Goal: Transaction & Acquisition: Purchase product/service

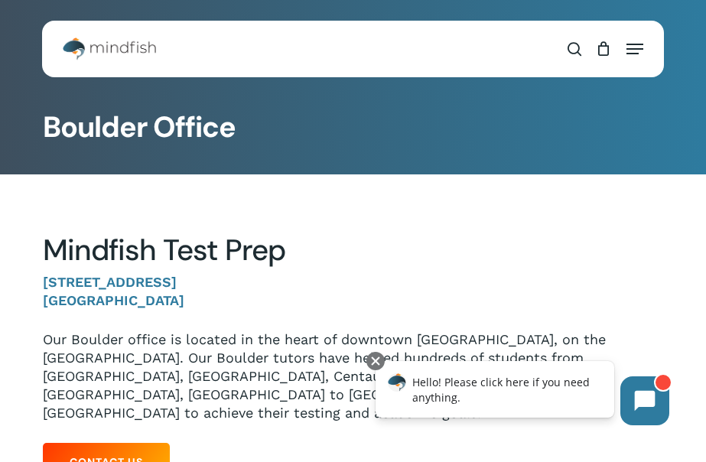
click at [218, 70] on div "Hit enter to search or ESC to close Search Close Search search 0 Menu Test Prep…" at bounding box center [352, 49] width 621 height 57
click at [633, 47] on span "Navigation Menu" at bounding box center [635, 48] width 17 height 15
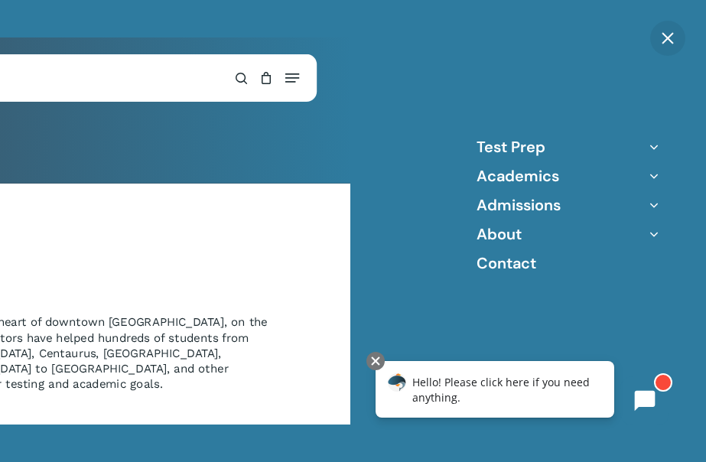
click at [660, 145] on icon "Off Canvas Menu" at bounding box center [653, 146] width 21 height 21
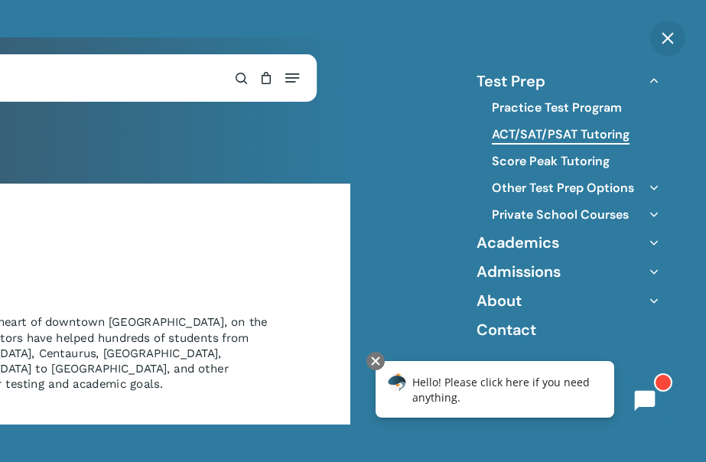
click at [592, 129] on link "ACT/SAT/PSAT Tutoring" at bounding box center [561, 134] width 138 height 17
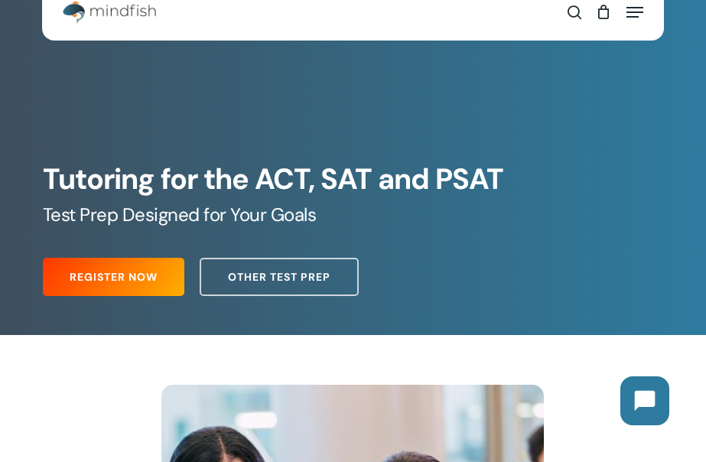
scroll to position [41, 0]
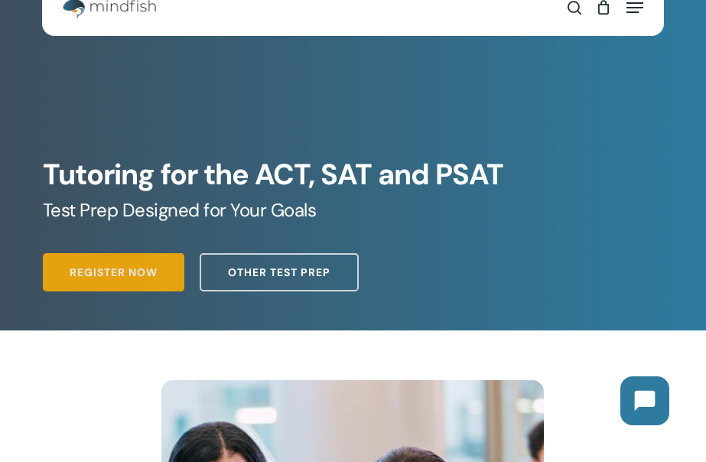
click at [70, 277] on span "Register Now" at bounding box center [114, 272] width 88 height 15
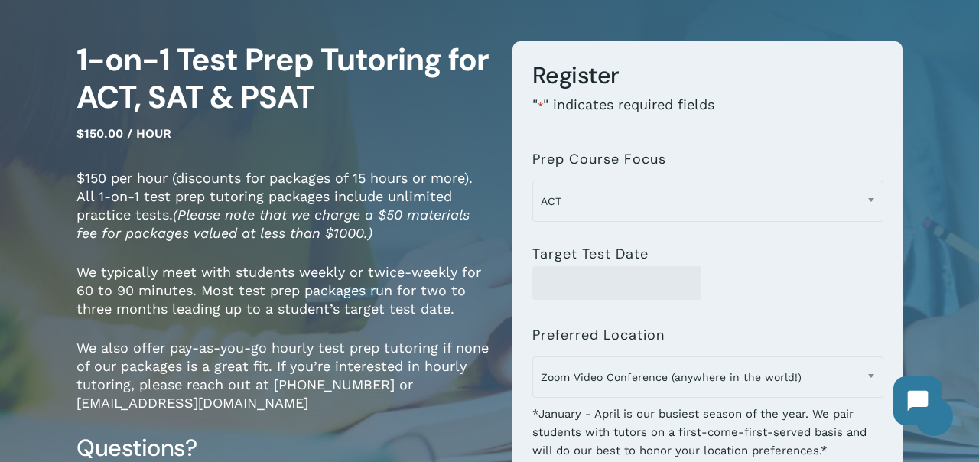
scroll to position [116, 0]
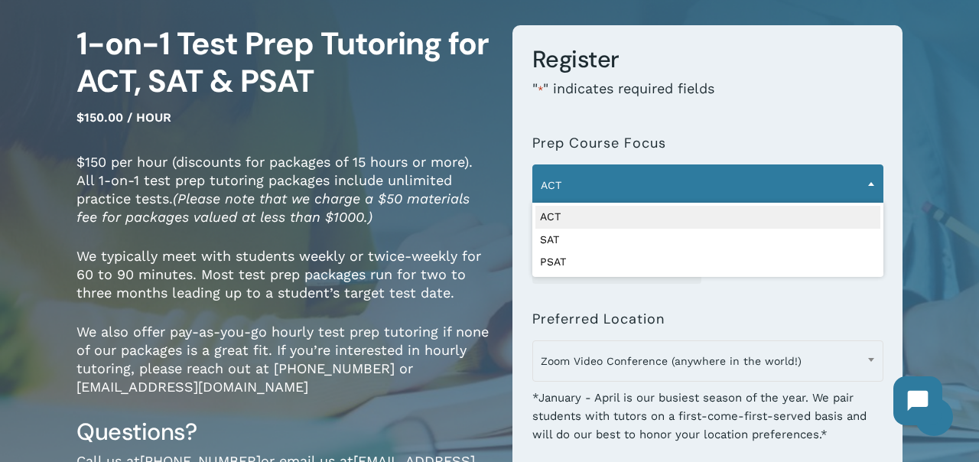
click at [587, 196] on span "ACT" at bounding box center [708, 185] width 350 height 32
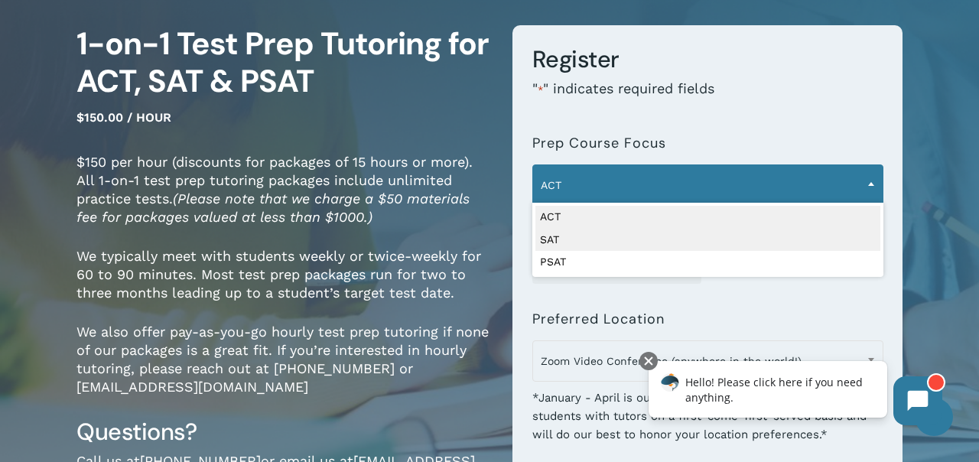
select select "***"
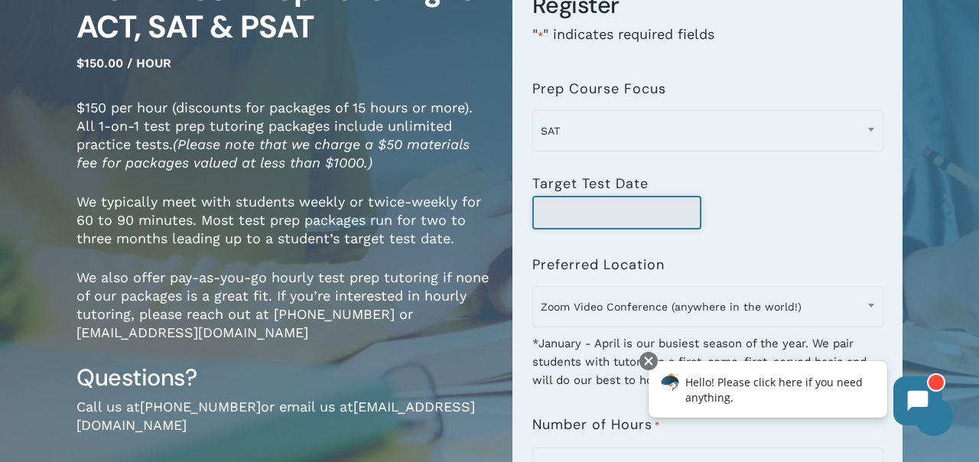
click at [574, 201] on input "Target Test Date" at bounding box center [617, 213] width 170 height 34
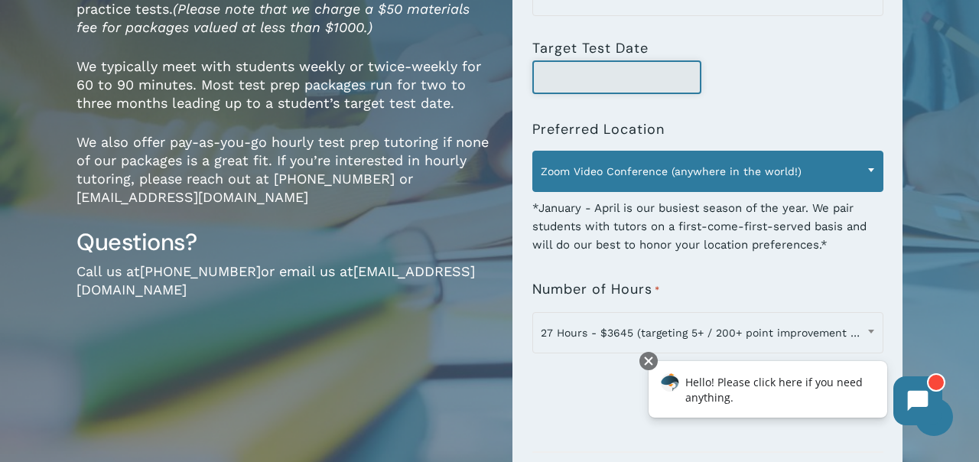
scroll to position [312, 0]
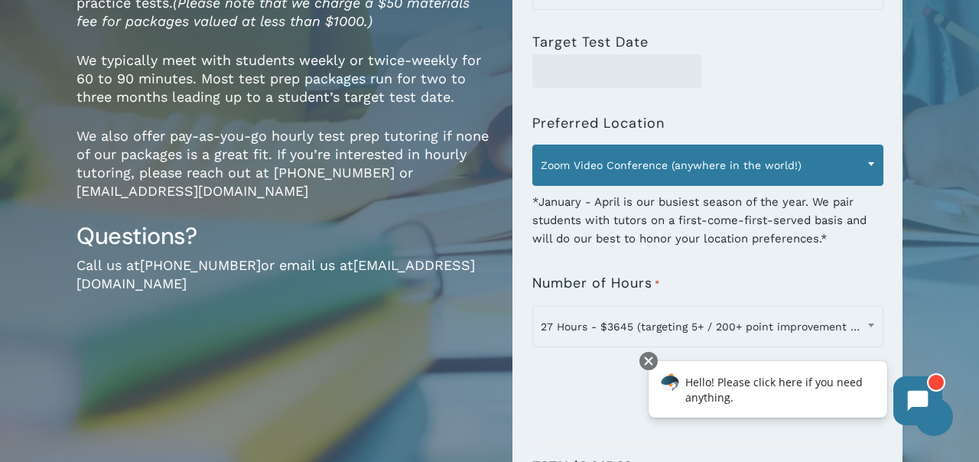
click at [591, 170] on span "Zoom Video Conference (anywhere in the world!)" at bounding box center [708, 165] width 350 height 32
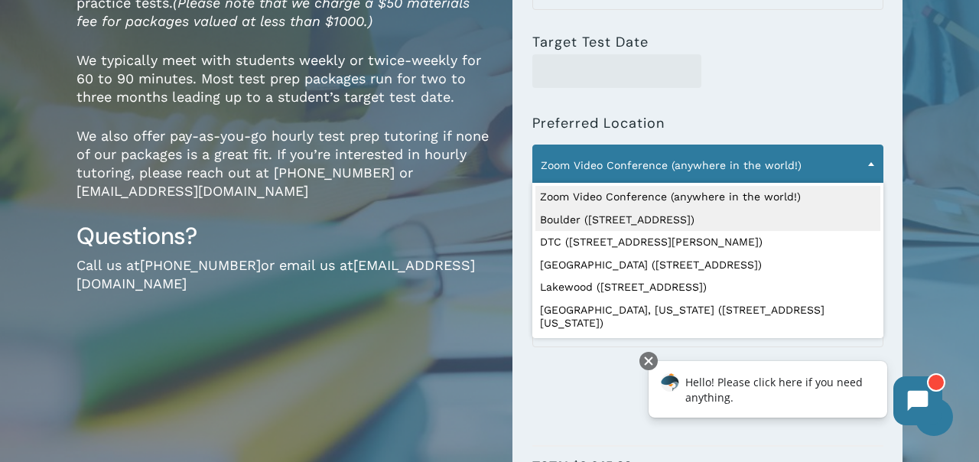
select select "**********"
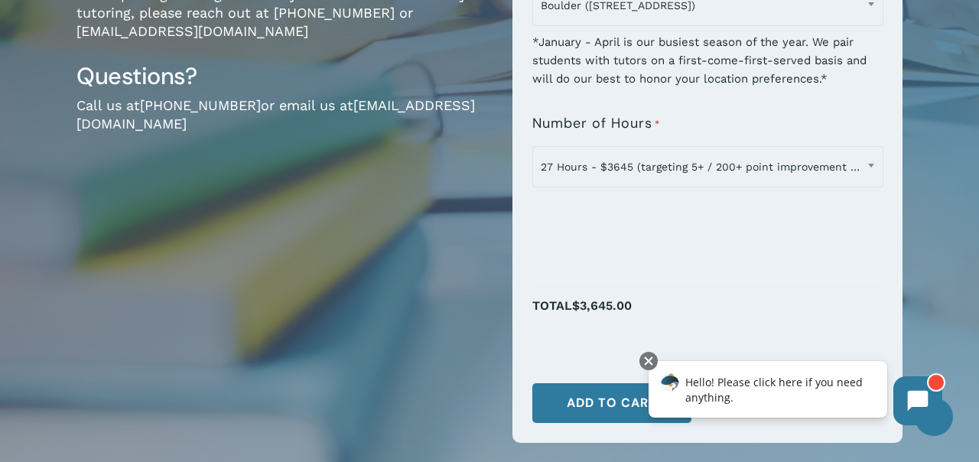
scroll to position [488, 0]
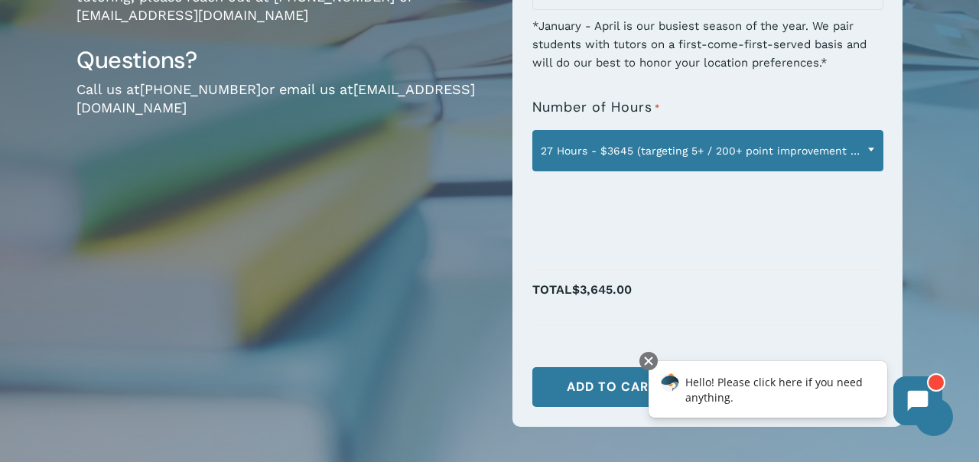
click at [581, 147] on span "27 Hours - $3645 (targeting 5+ / 200+ point improvement on ACT / SAT; reg. $405…" at bounding box center [708, 151] width 350 height 32
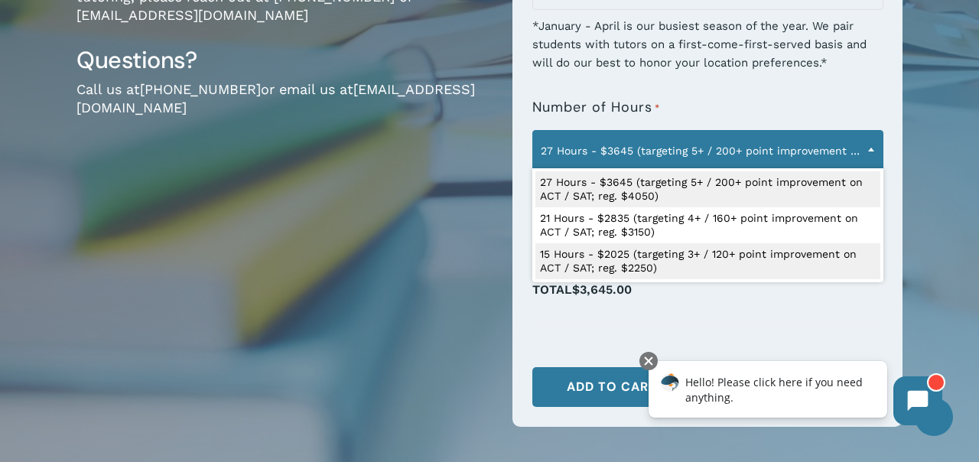
click at [469, 272] on div "1-on-1 Test Prep Tutoring for ACT, SAT & PSAT $150.00 / hour $150 per hour (dis…" at bounding box center [282, 53] width 413 height 801
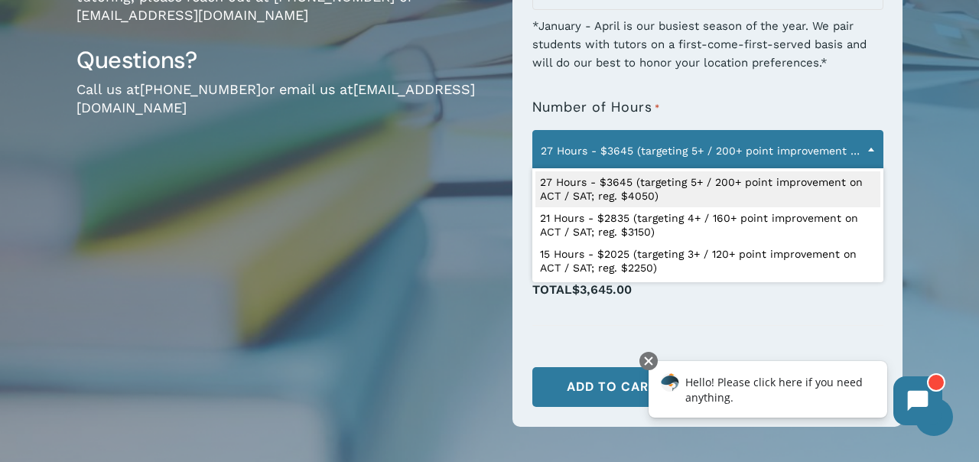
click at [627, 144] on span "27 Hours - $3645 (targeting 5+ / 200+ point improvement on ACT / SAT; reg. $405…" at bounding box center [708, 151] width 350 height 32
